Goal: Information Seeking & Learning: Learn about a topic

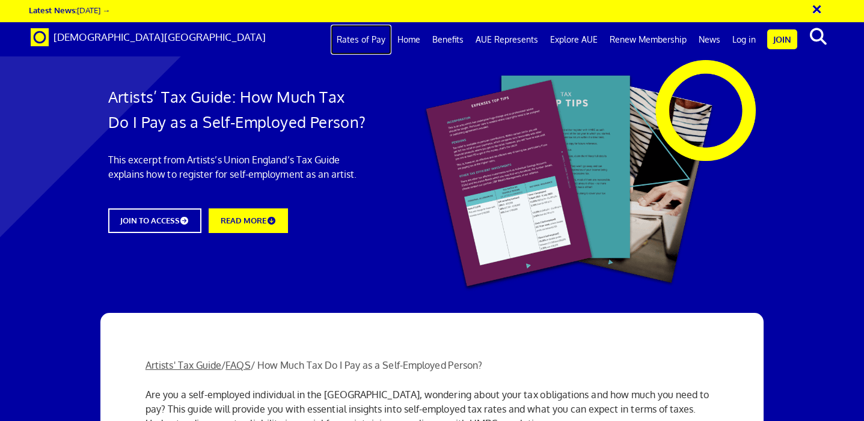
click at [376, 41] on link "Rates of Pay" at bounding box center [361, 40] width 61 height 30
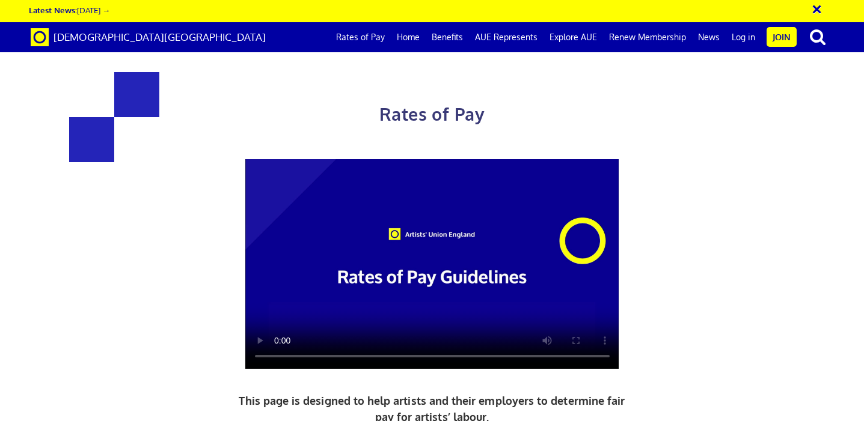
scroll to position [482, 0]
click at [772, 39] on link "Join" at bounding box center [781, 37] width 30 height 20
click at [381, 36] on link "Rates of Pay" at bounding box center [360, 37] width 61 height 30
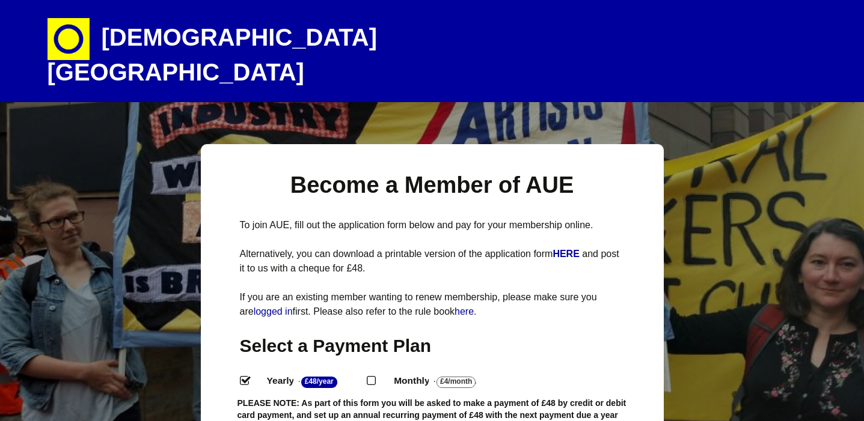
select select
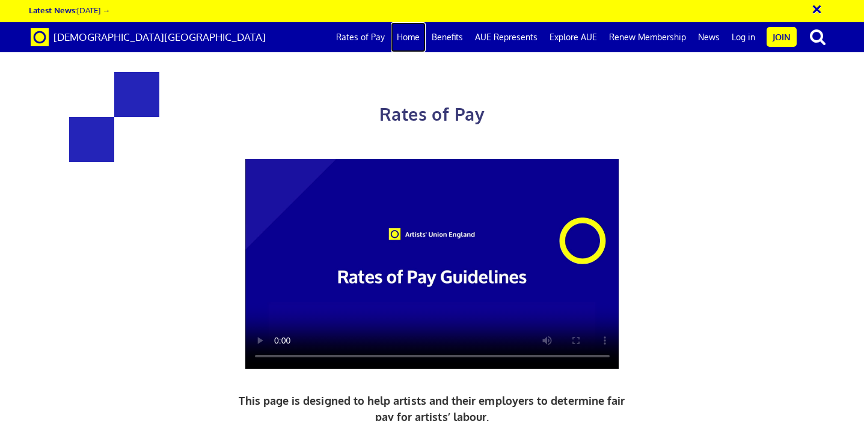
click at [410, 34] on link "Home" at bounding box center [408, 37] width 35 height 30
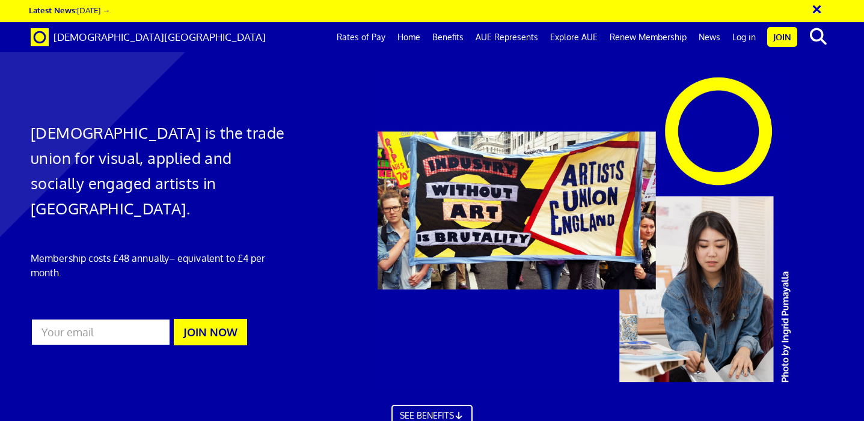
scroll to position [747, 0]
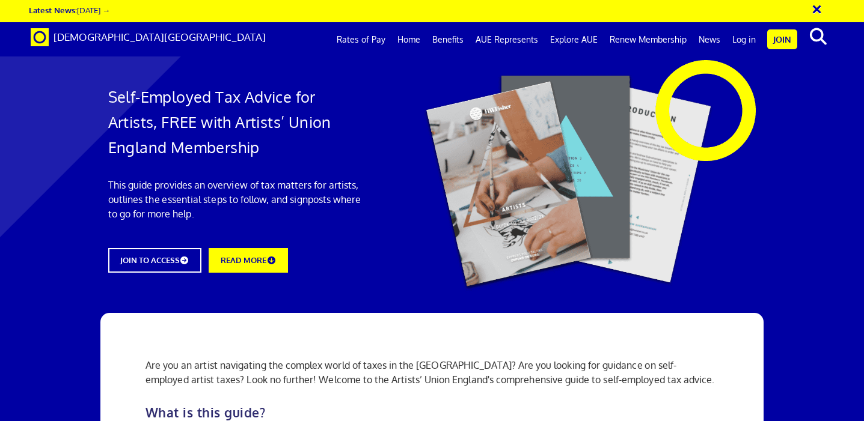
scroll to position [988, 0]
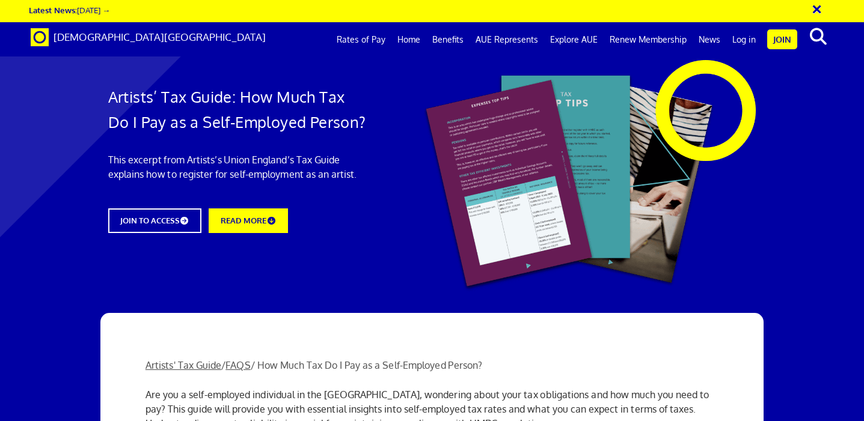
scroll to position [537, 0]
